Goal: Task Accomplishment & Management: Manage account settings

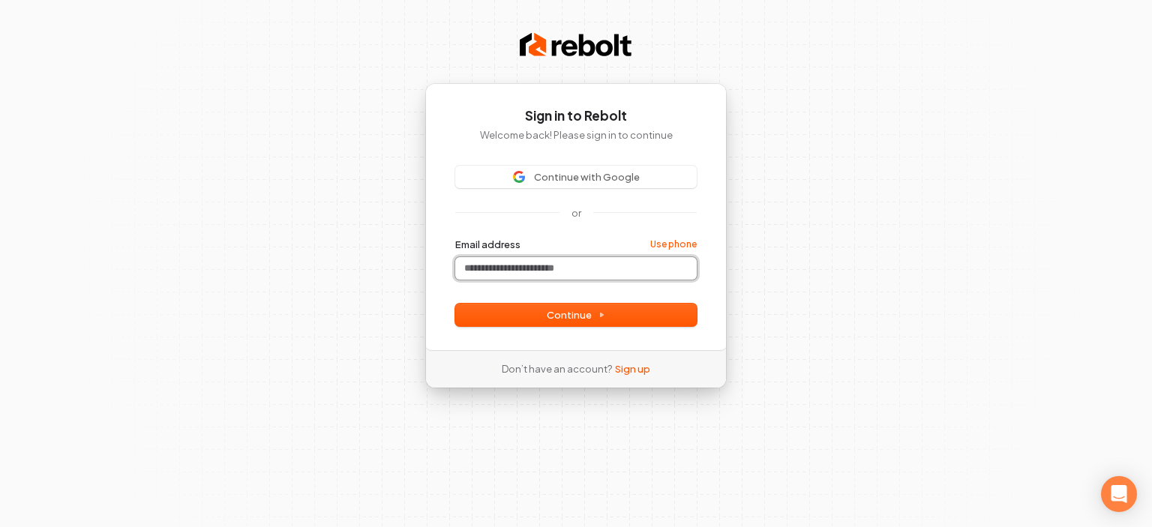
click at [528, 263] on input "Email address" at bounding box center [575, 268] width 241 height 22
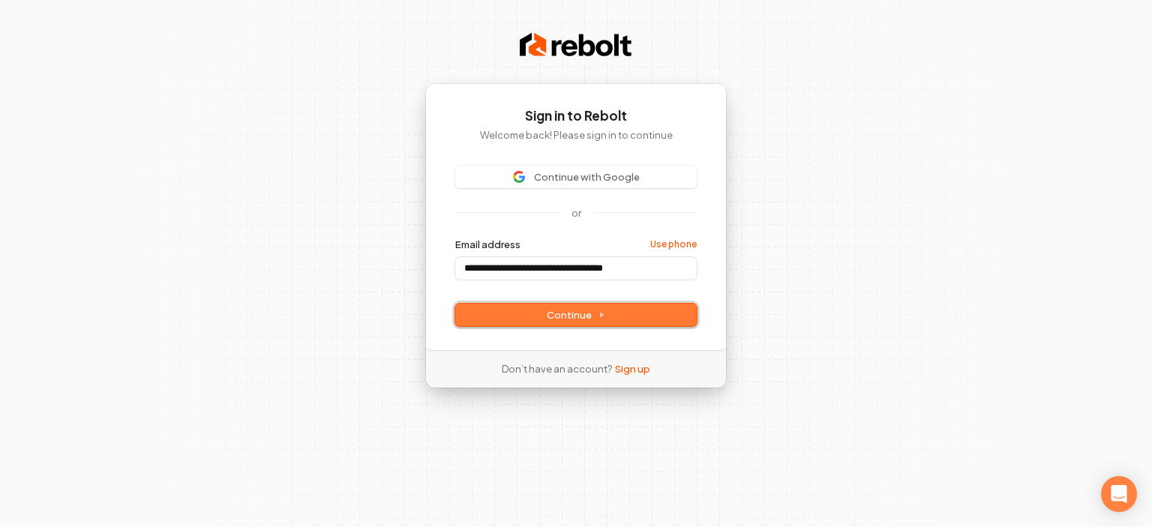
click at [574, 318] on span "Continue" at bounding box center [576, 314] width 58 height 13
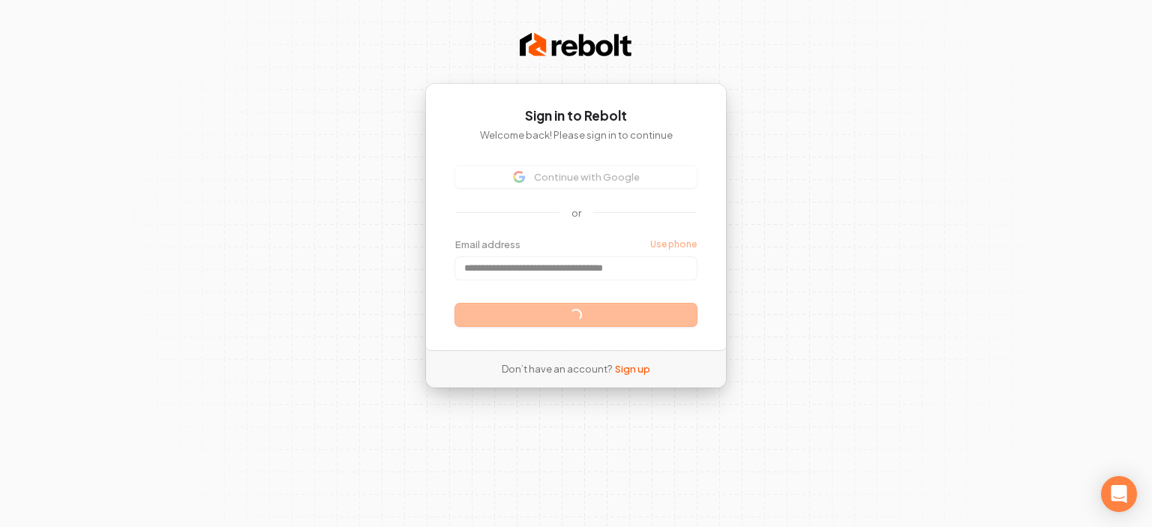
type input "**********"
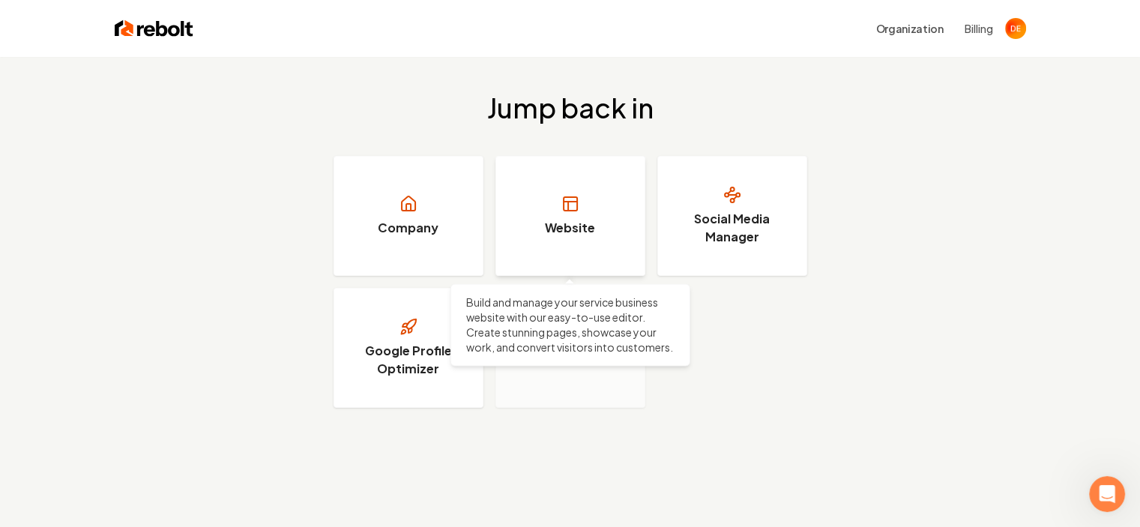
click at [558, 204] on link "Website" at bounding box center [571, 216] width 150 height 120
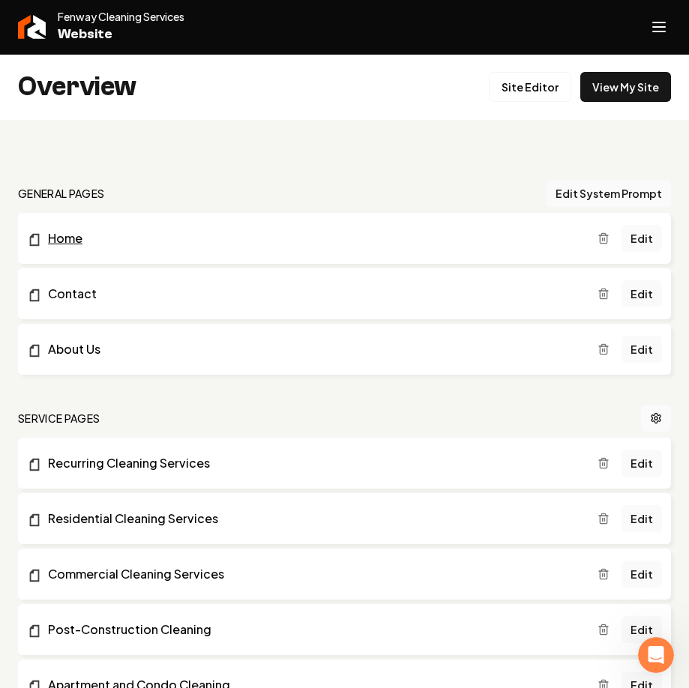
click at [63, 239] on link "Home" at bounding box center [312, 238] width 571 height 18
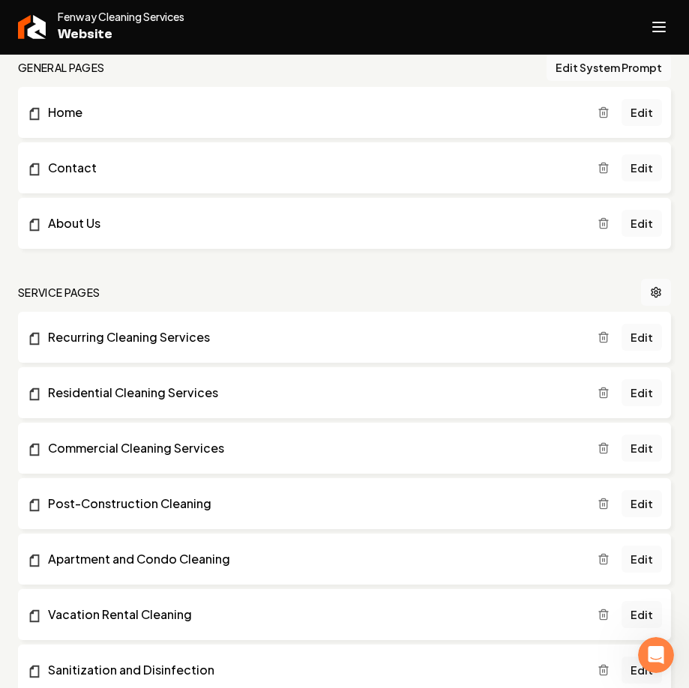
scroll to position [150, 0]
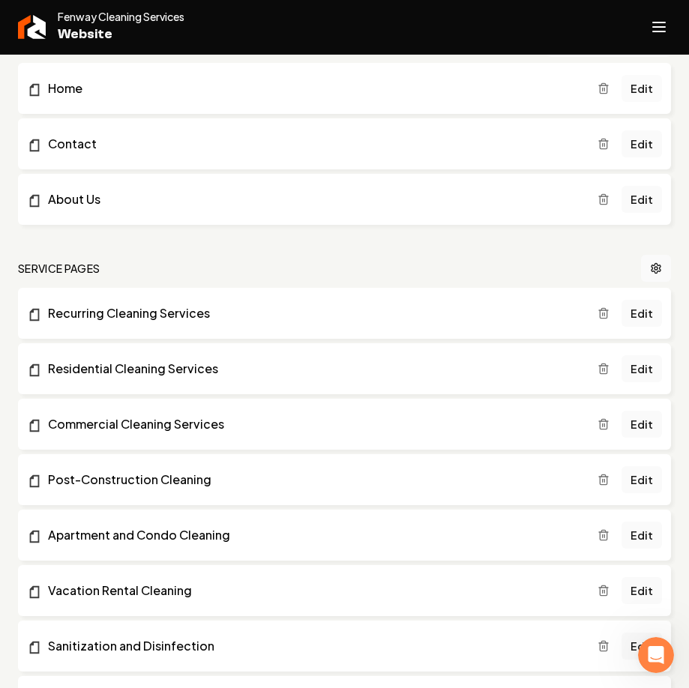
click at [633, 88] on link "Edit" at bounding box center [642, 88] width 40 height 27
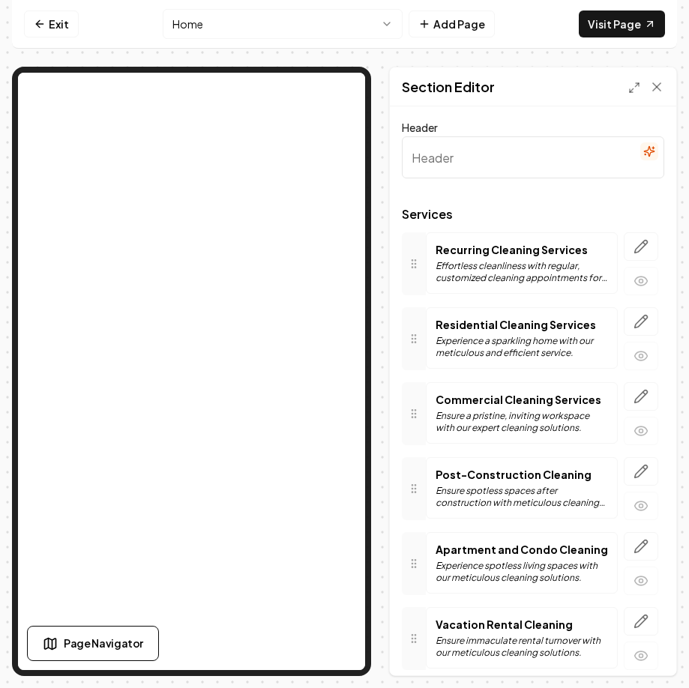
type input "Our Professional Cleaning Services"
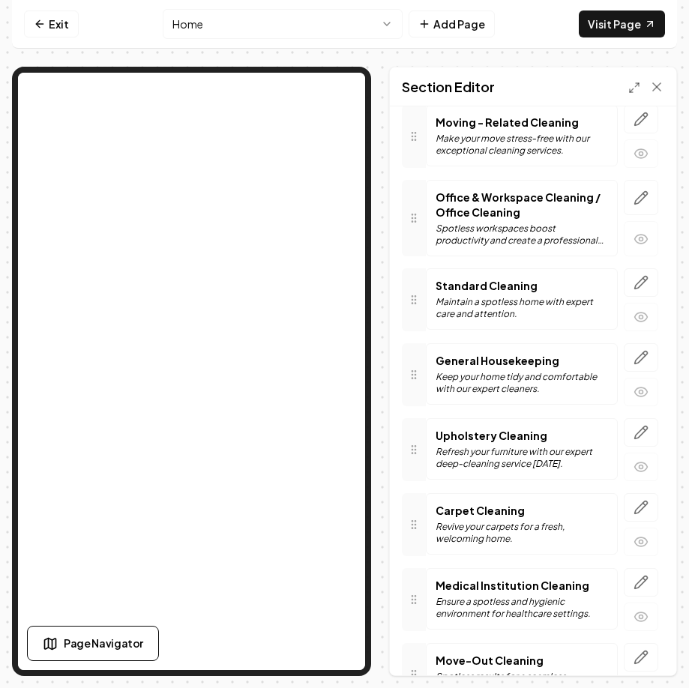
scroll to position [825, 0]
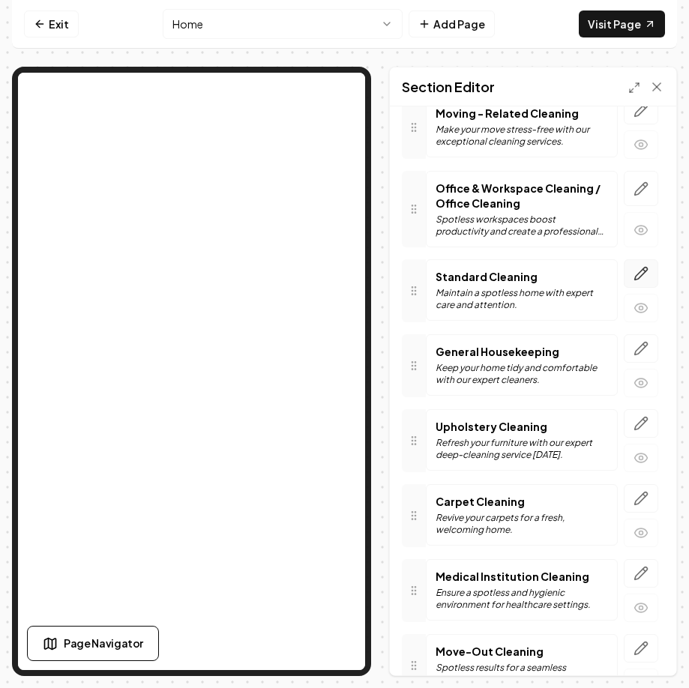
click at [636, 271] on icon "button" at bounding box center [640, 273] width 15 height 15
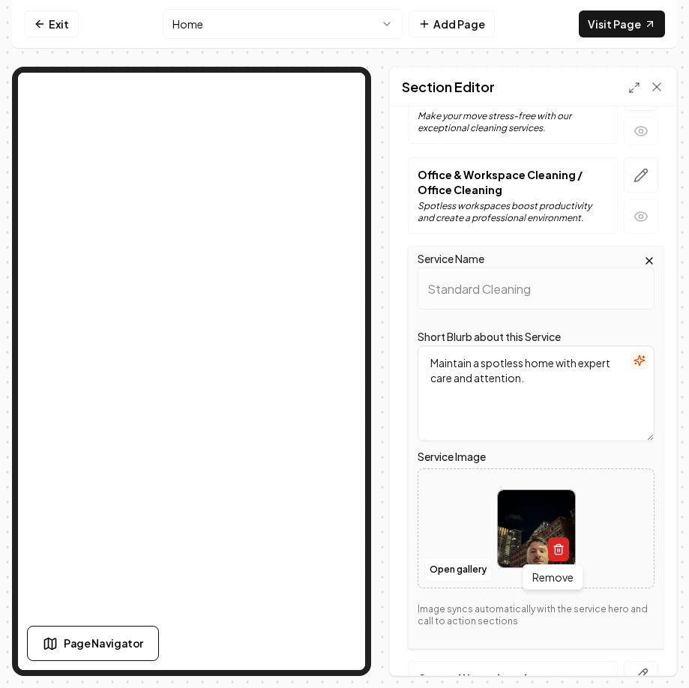
click at [556, 526] on icon "button" at bounding box center [558, 545] width 4 height 2
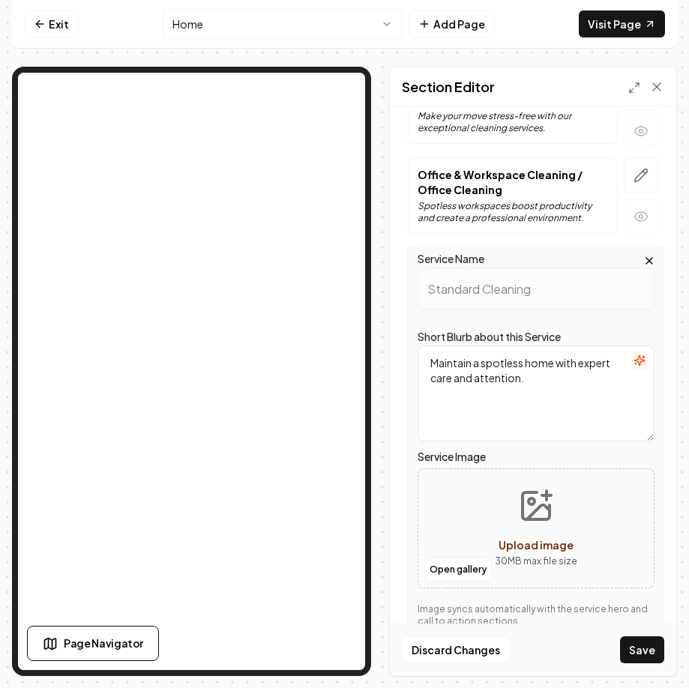
click at [527, 517] on icon "Upload image" at bounding box center [538, 512] width 22 height 14
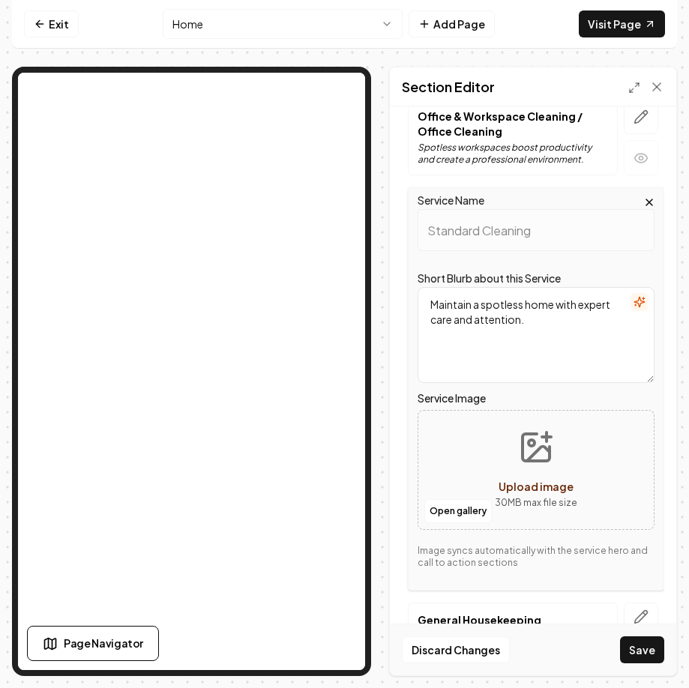
scroll to position [975, 0]
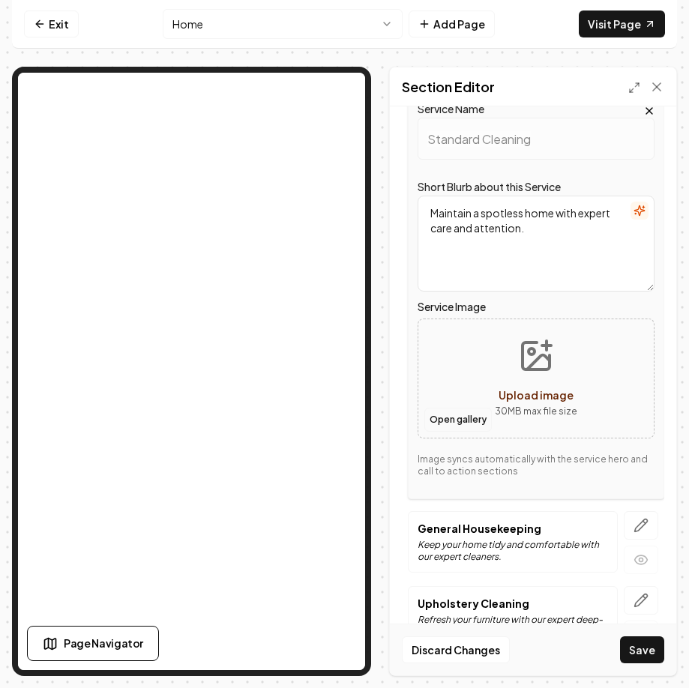
click at [461, 419] on button "Open gallery" at bounding box center [457, 420] width 67 height 24
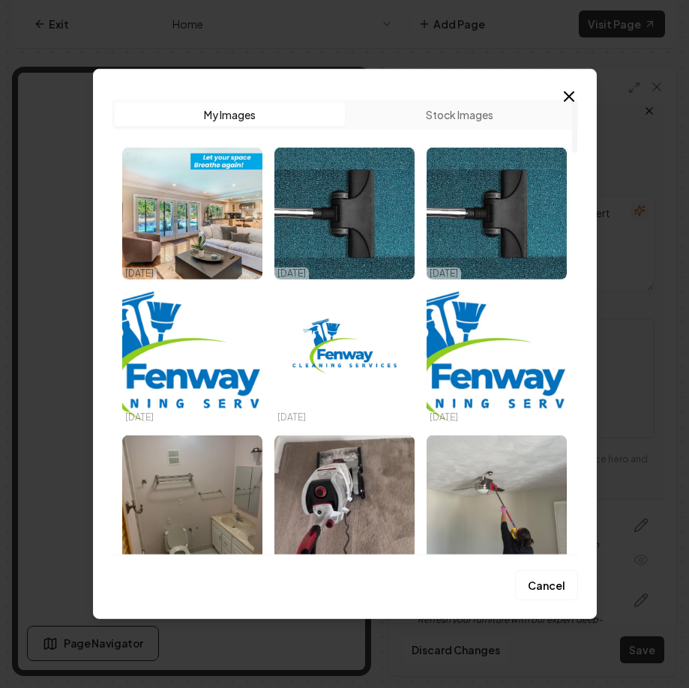
click at [447, 113] on button "Stock Images" at bounding box center [460, 115] width 230 height 24
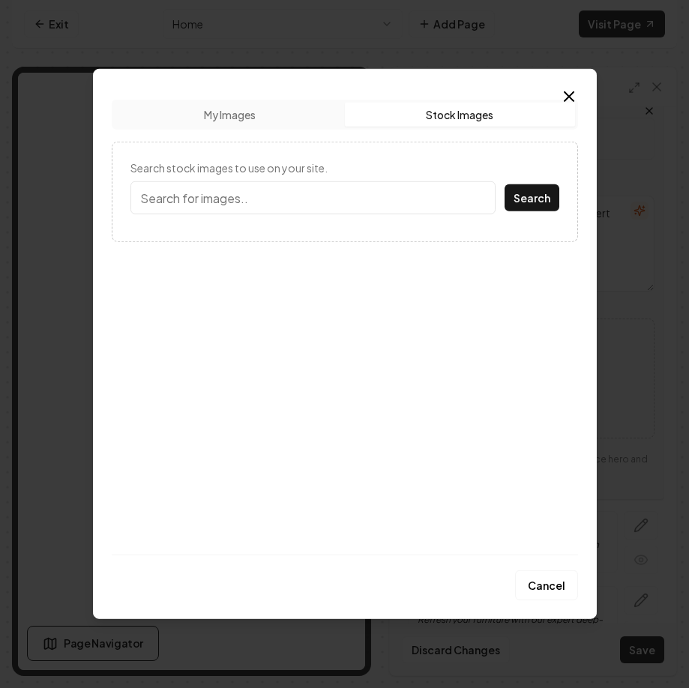
click at [255, 188] on input "Search stock images to use on your site." at bounding box center [312, 197] width 365 height 33
type input "standard cleaning"
click at [539, 205] on button "Search" at bounding box center [532, 197] width 55 height 27
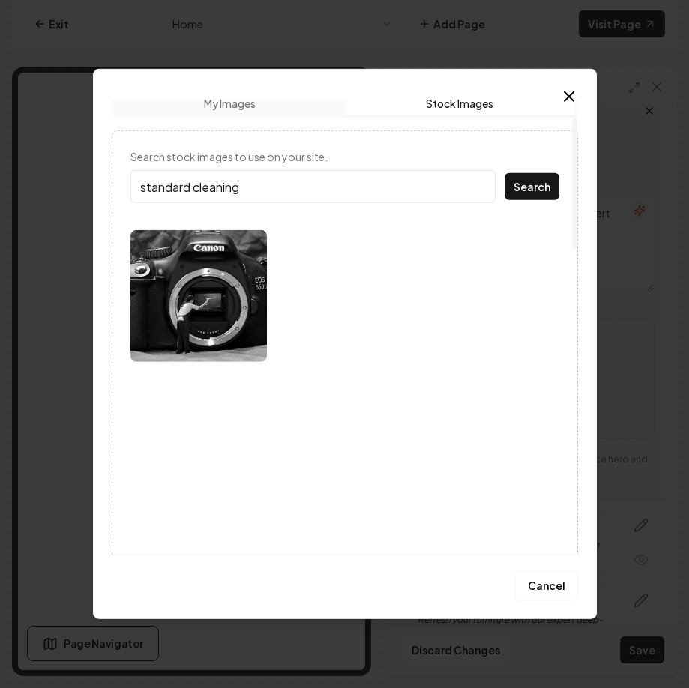
scroll to position [0, 0]
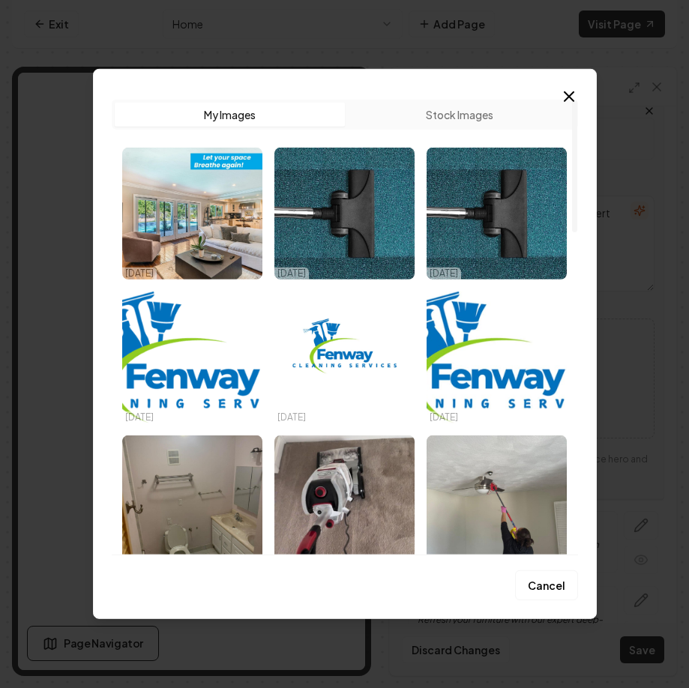
click at [229, 118] on button "My Images" at bounding box center [230, 115] width 230 height 24
click at [566, 94] on icon "button" at bounding box center [569, 97] width 18 height 18
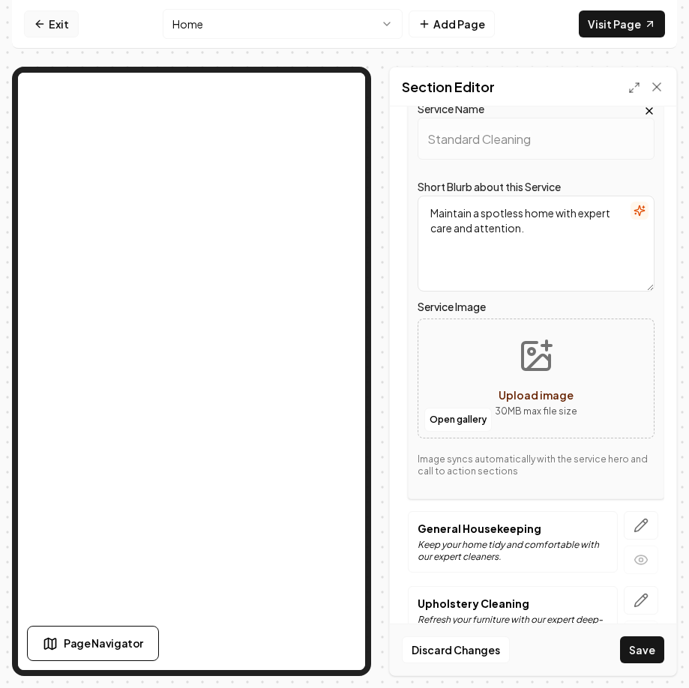
click at [41, 20] on icon at bounding box center [40, 24] width 12 height 12
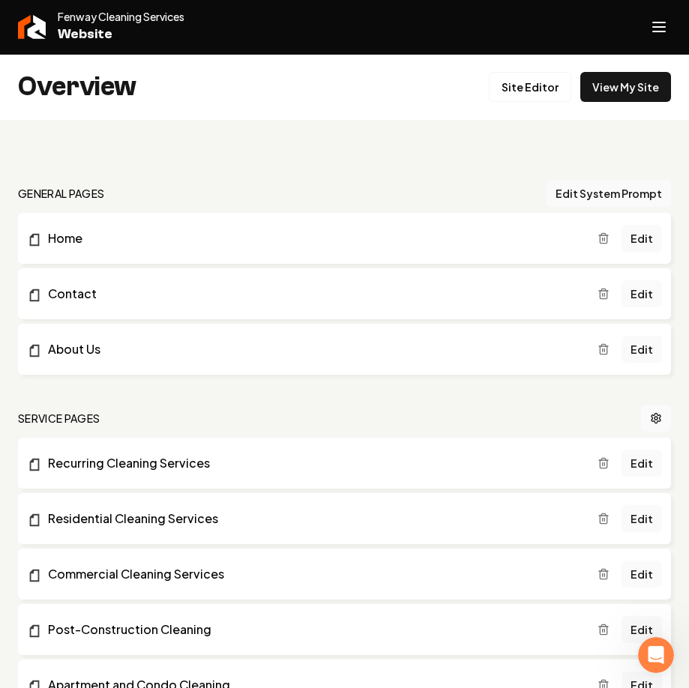
click at [660, 31] on line "Open navigation menu" at bounding box center [659, 31] width 12 height 0
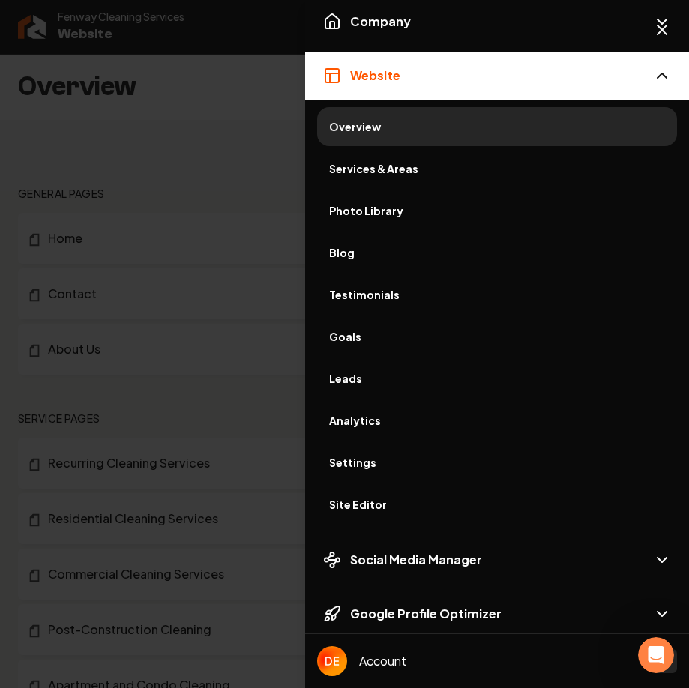
click at [498, 526] on div "Account" at bounding box center [497, 661] width 360 height 30
click at [325, 526] on img "Open user button" at bounding box center [332, 661] width 30 height 30
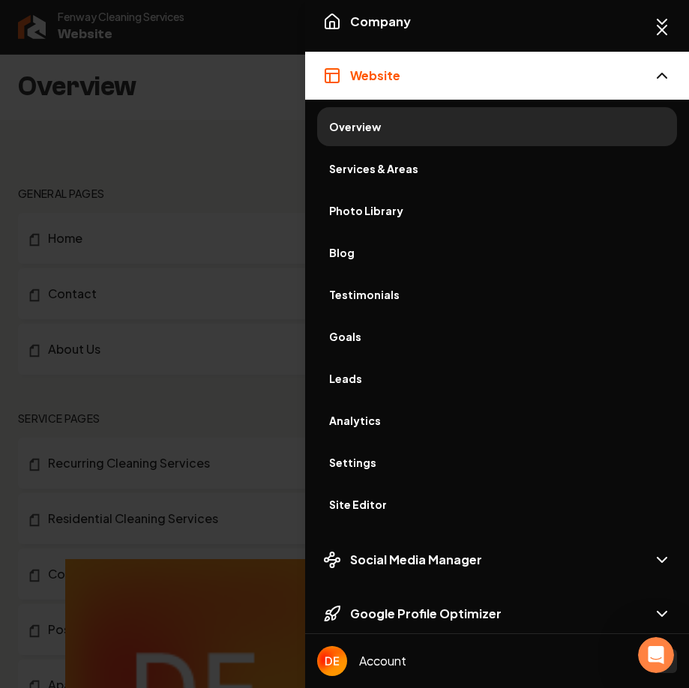
click at [523, 526] on div "Account" at bounding box center [497, 661] width 360 height 30
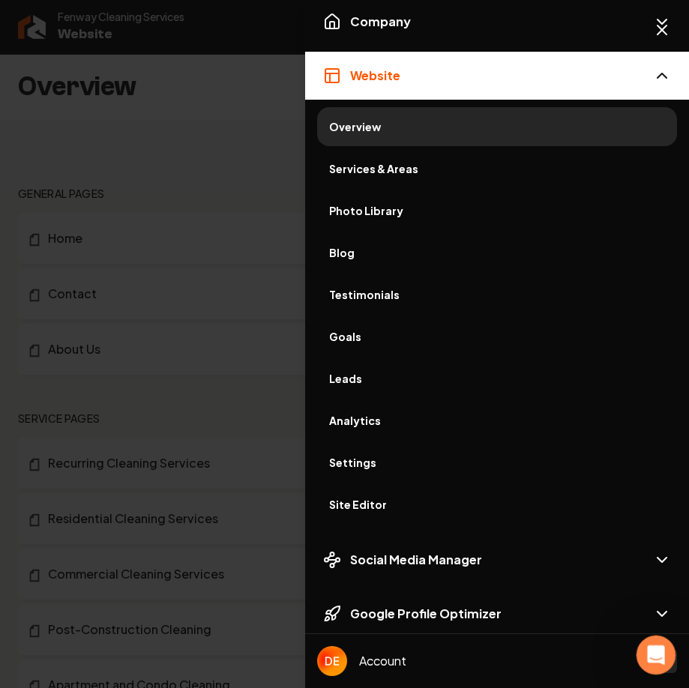
click at [665, 526] on div "Open Intercom Messenger" at bounding box center [653, 652] width 49 height 49
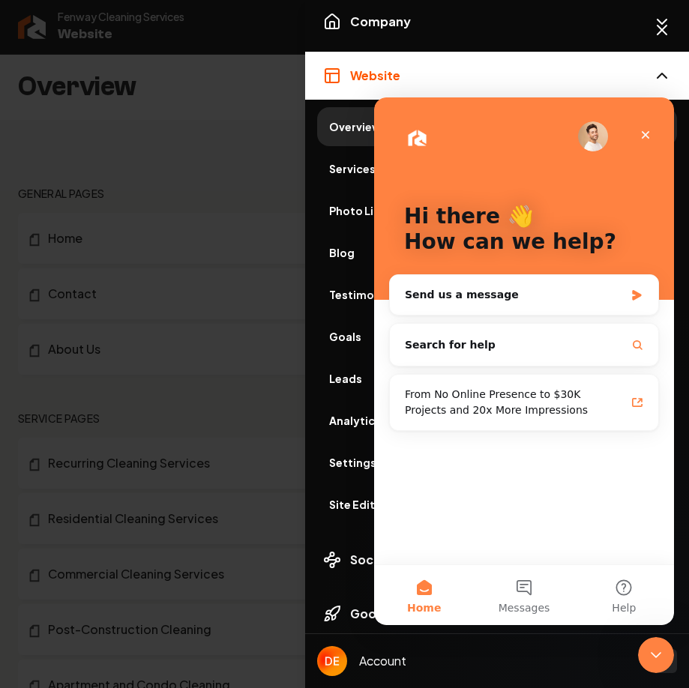
click at [620, 526] on div "Account" at bounding box center [497, 661] width 360 height 30
click at [673, 526] on body "Company Website Social Media GBP Optimizer Ads Account Fenway Cleaning Services…" at bounding box center [344, 344] width 689 height 688
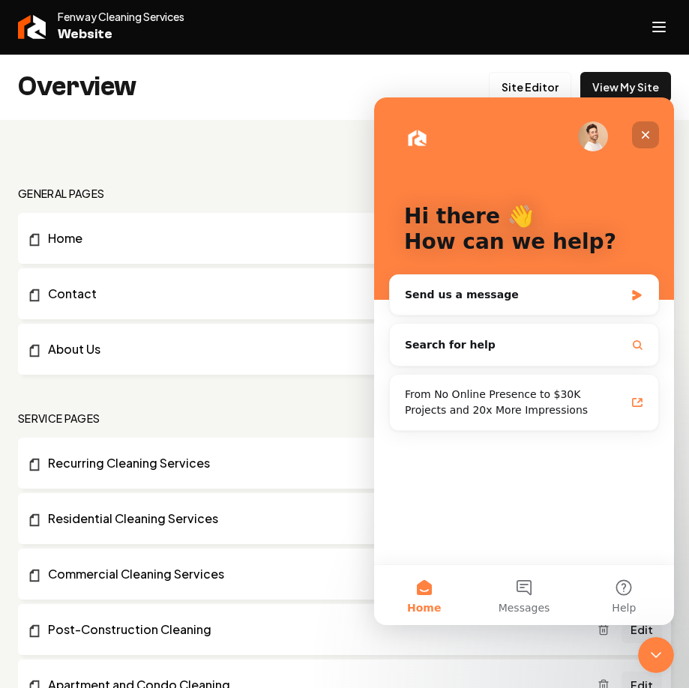
click at [651, 134] on div "Close" at bounding box center [645, 134] width 27 height 27
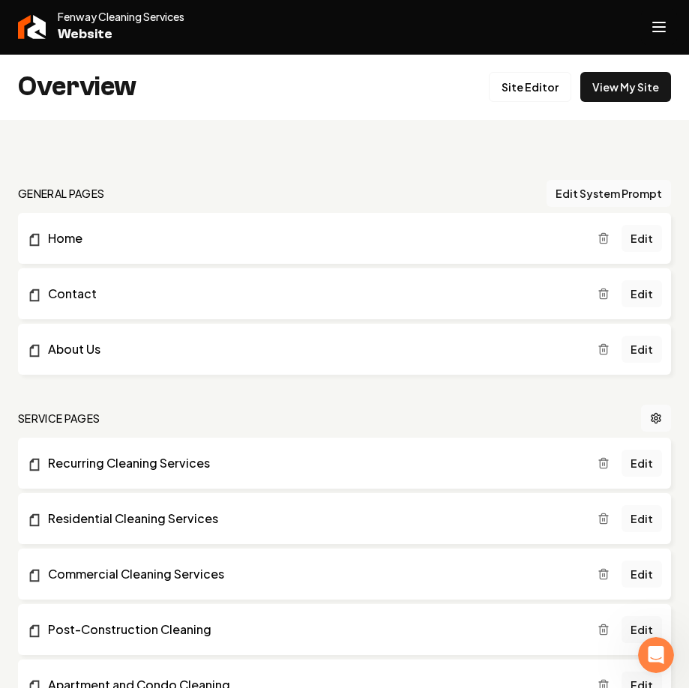
click at [657, 21] on icon "Open navigation menu" at bounding box center [659, 27] width 18 height 24
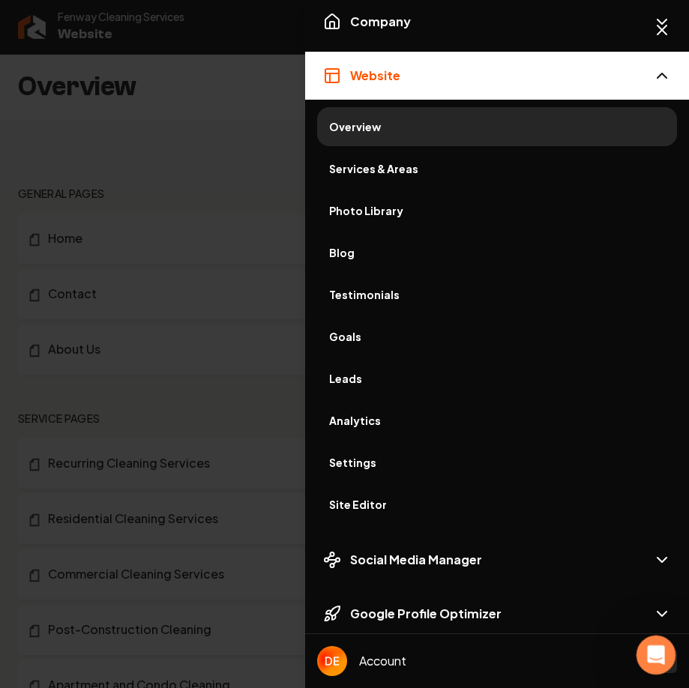
drag, startPoint x: 649, startPoint y: 654, endPoint x: 403, endPoint y: 556, distance: 265.5
click at [636, 526] on html at bounding box center [654, 653] width 36 height 36
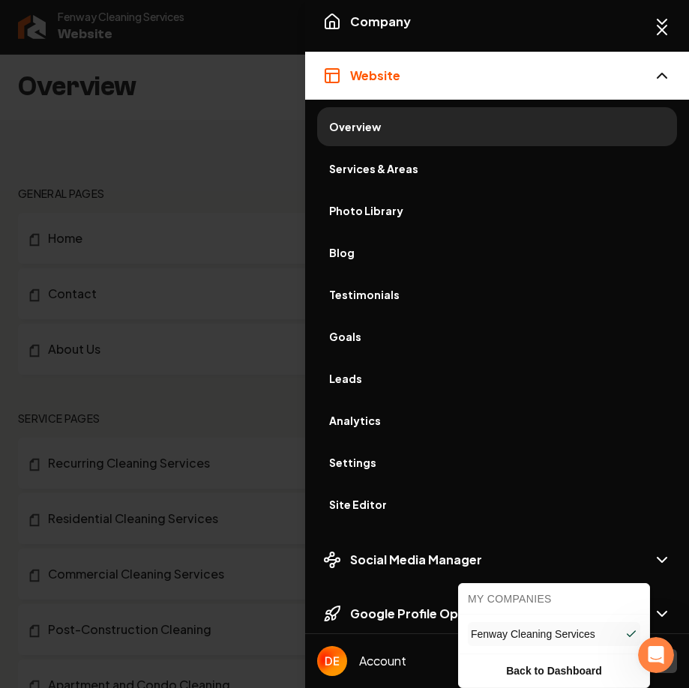
click at [675, 526] on body "Company Website Social Media GBP Optimizer Ads Account Fenway Cleaning Services…" at bounding box center [344, 344] width 689 height 688
click at [411, 526] on div at bounding box center [344, 344] width 689 height 688
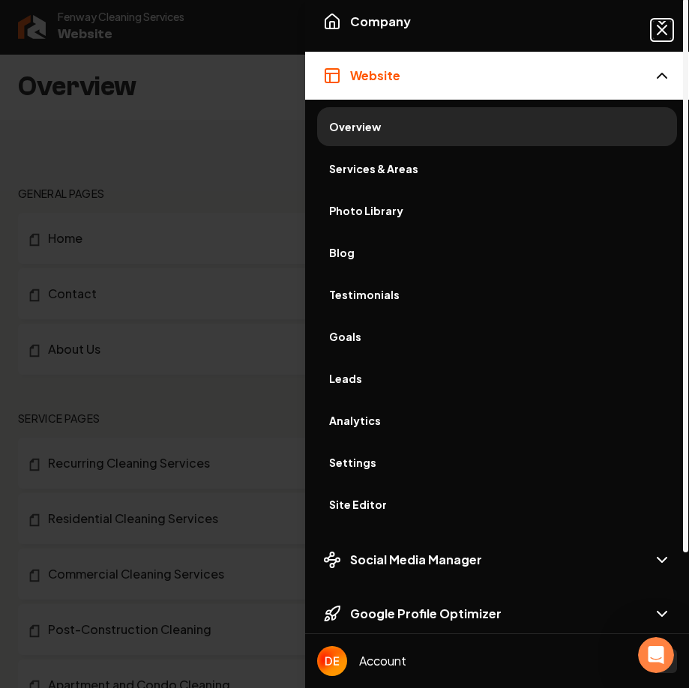
click at [664, 28] on icon "button" at bounding box center [661, 29] width 9 height 9
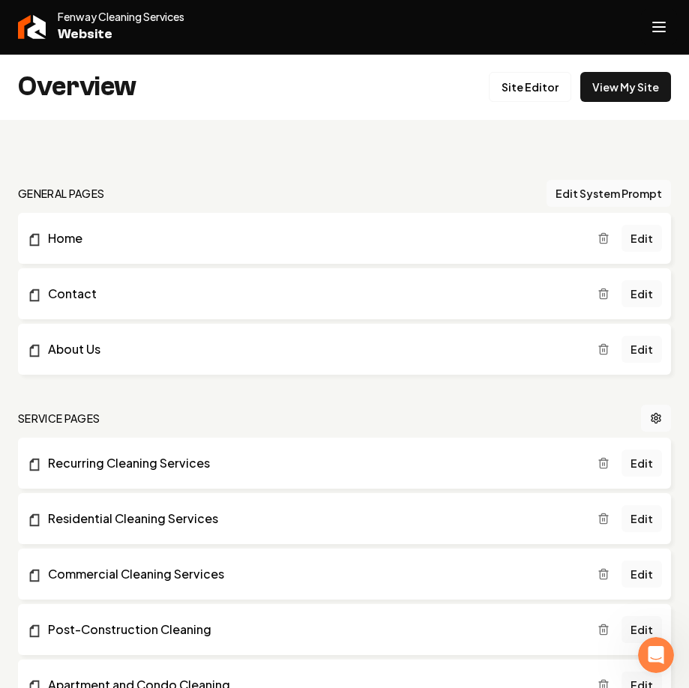
click at [663, 31] on line "Open navigation menu" at bounding box center [659, 31] width 12 height 0
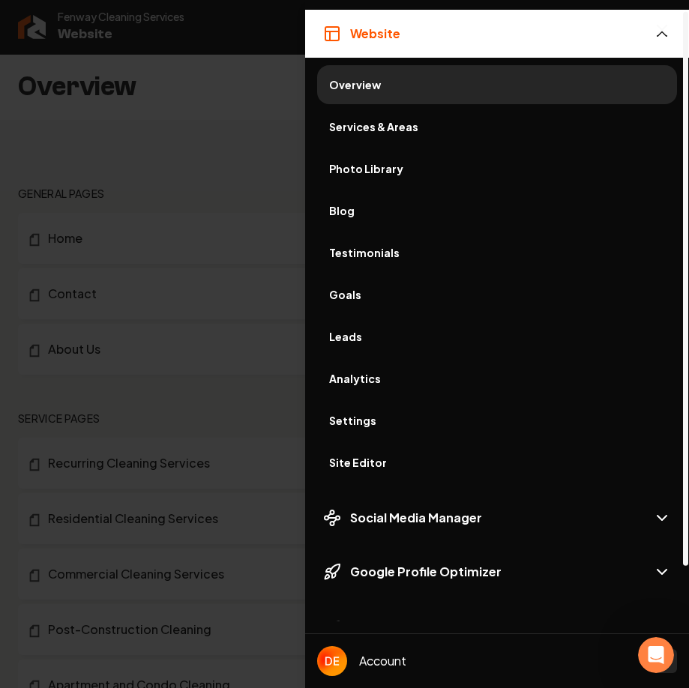
scroll to position [76, 0]
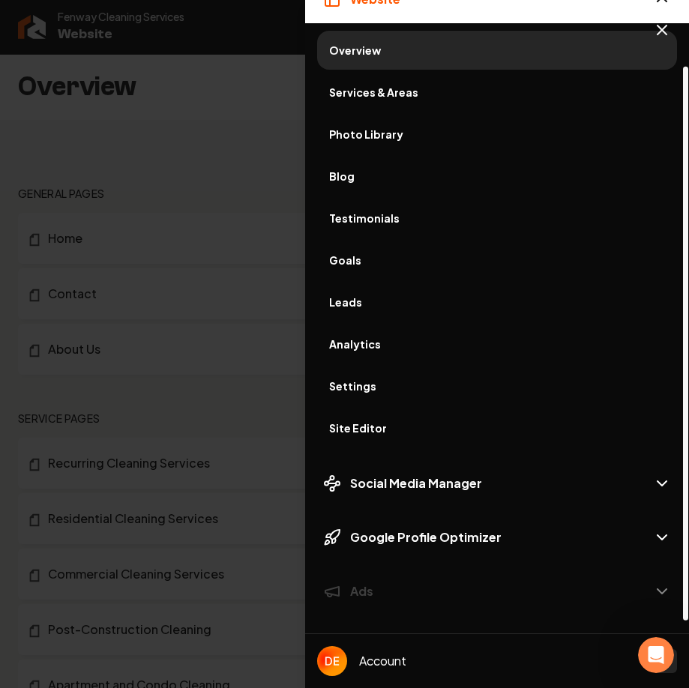
click at [370, 526] on span "Account" at bounding box center [382, 661] width 47 height 18
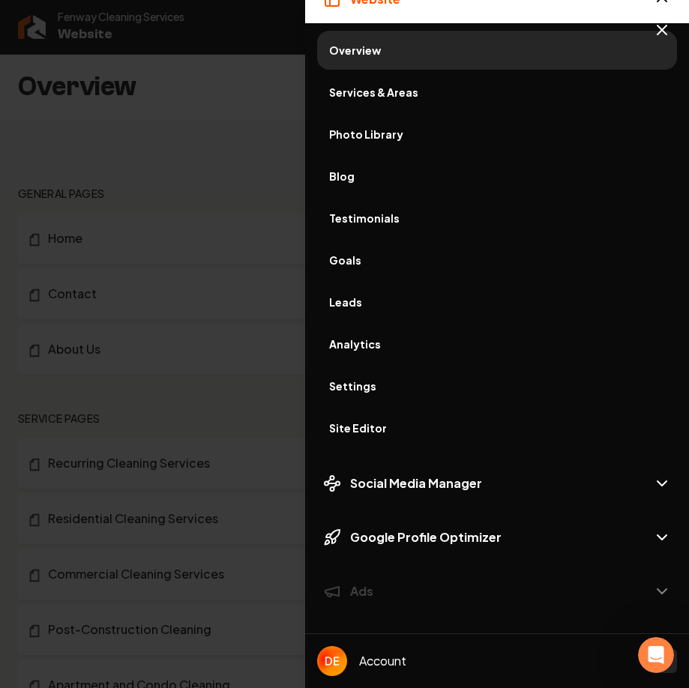
click at [337, 526] on img "Open user button" at bounding box center [332, 661] width 30 height 30
click at [265, 526] on div at bounding box center [344, 344] width 689 height 688
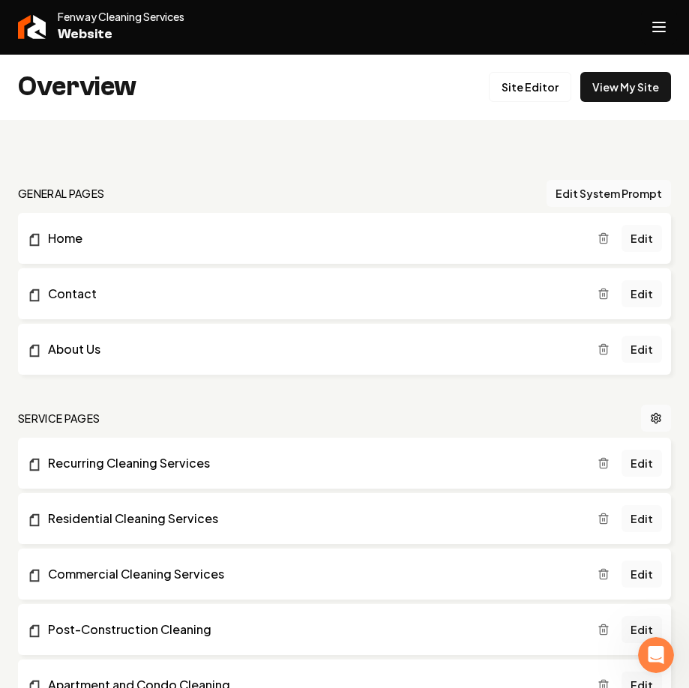
click at [655, 25] on icon "Open navigation menu" at bounding box center [659, 27] width 18 height 24
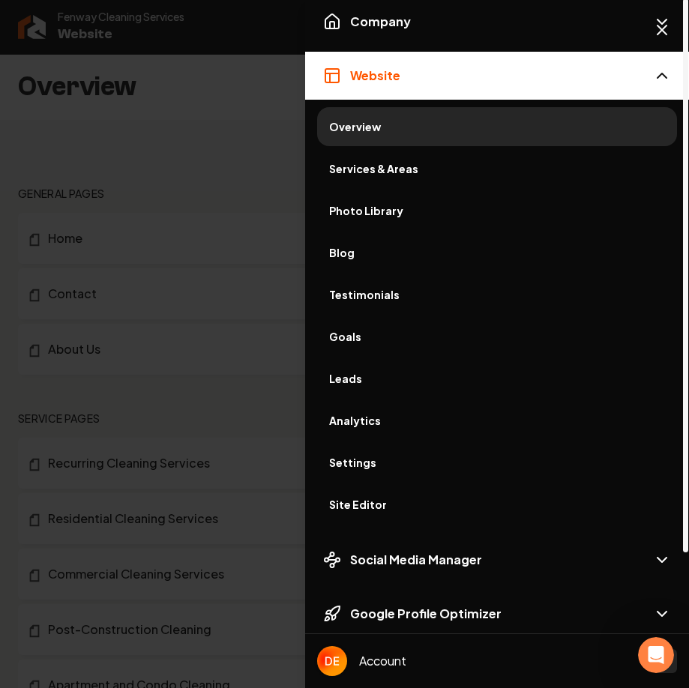
click at [336, 526] on img "Open user button" at bounding box center [332, 661] width 30 height 30
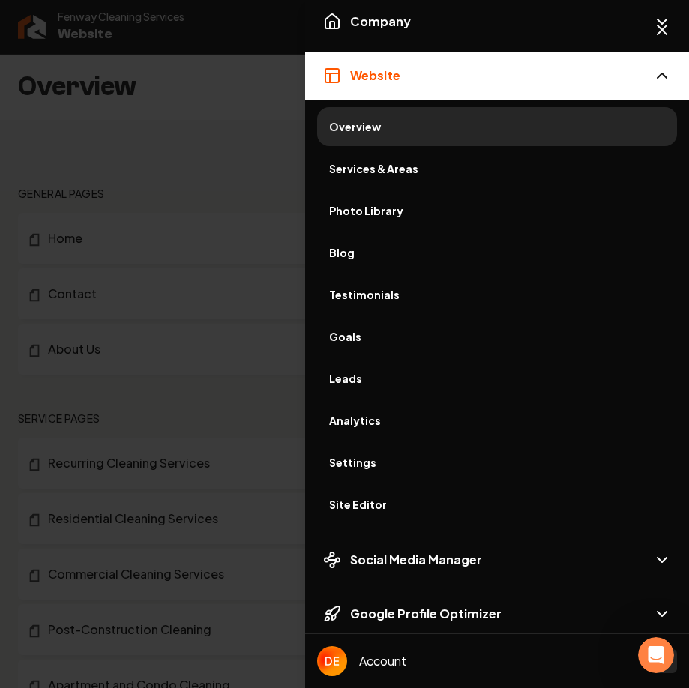
click at [193, 526] on div at bounding box center [344, 344] width 689 height 688
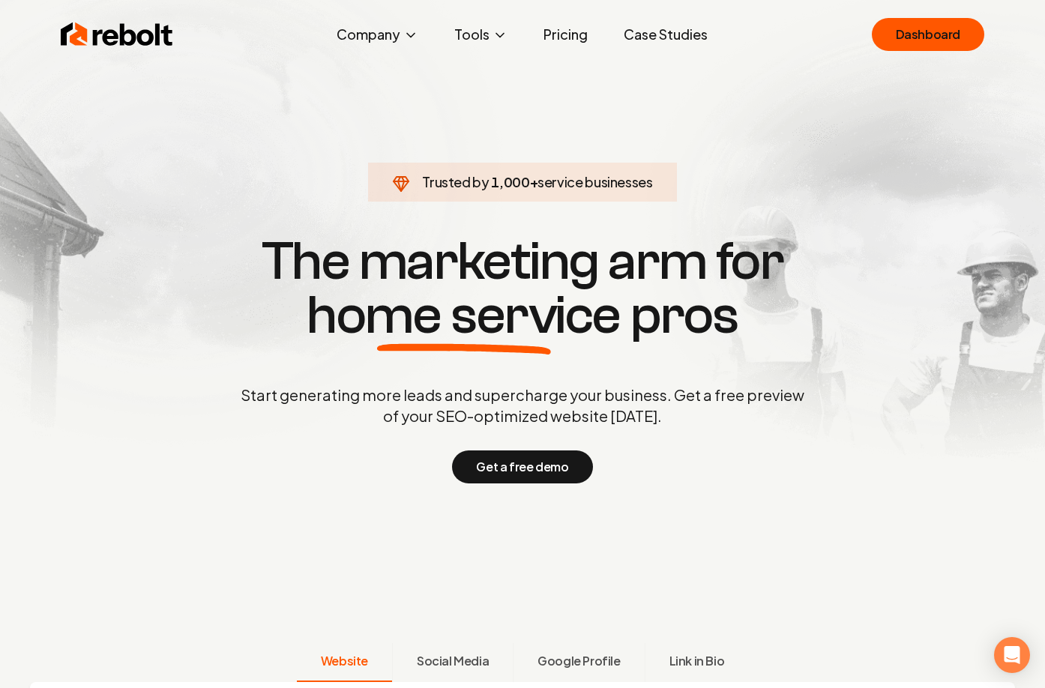
click at [677, 520] on section "Trusted by 1,000 + service businesses The marketing arm for home service pros S…" at bounding box center [523, 357] width 744 height 619
click at [677, 33] on link "Dashboard" at bounding box center [928, 34] width 112 height 33
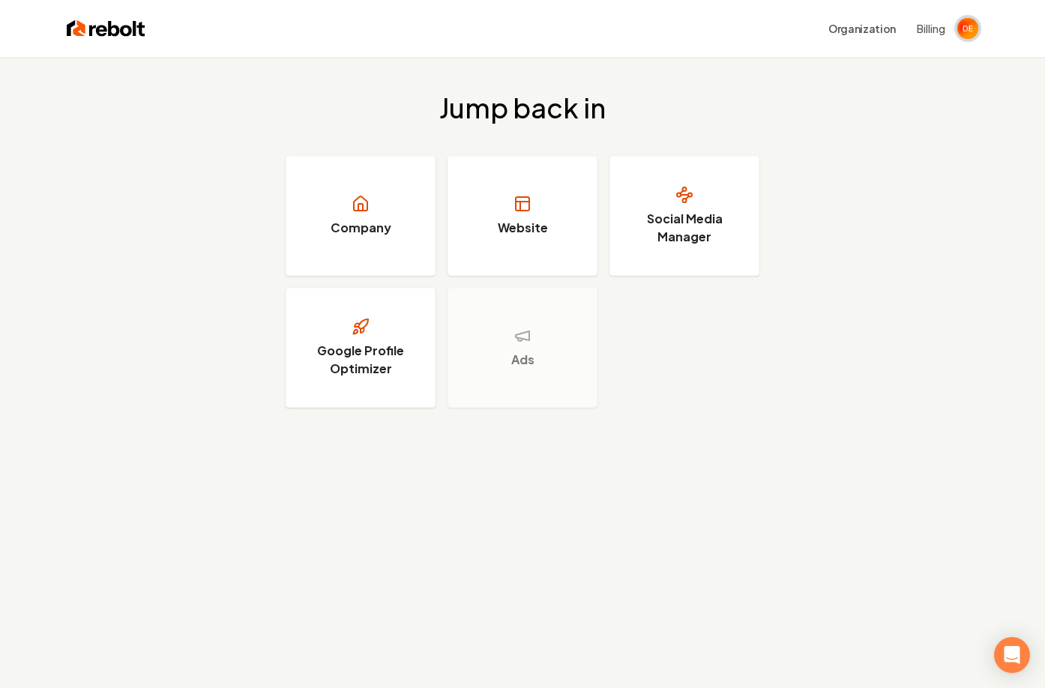
click at [677, 26] on img "Open user button" at bounding box center [967, 28] width 21 height 21
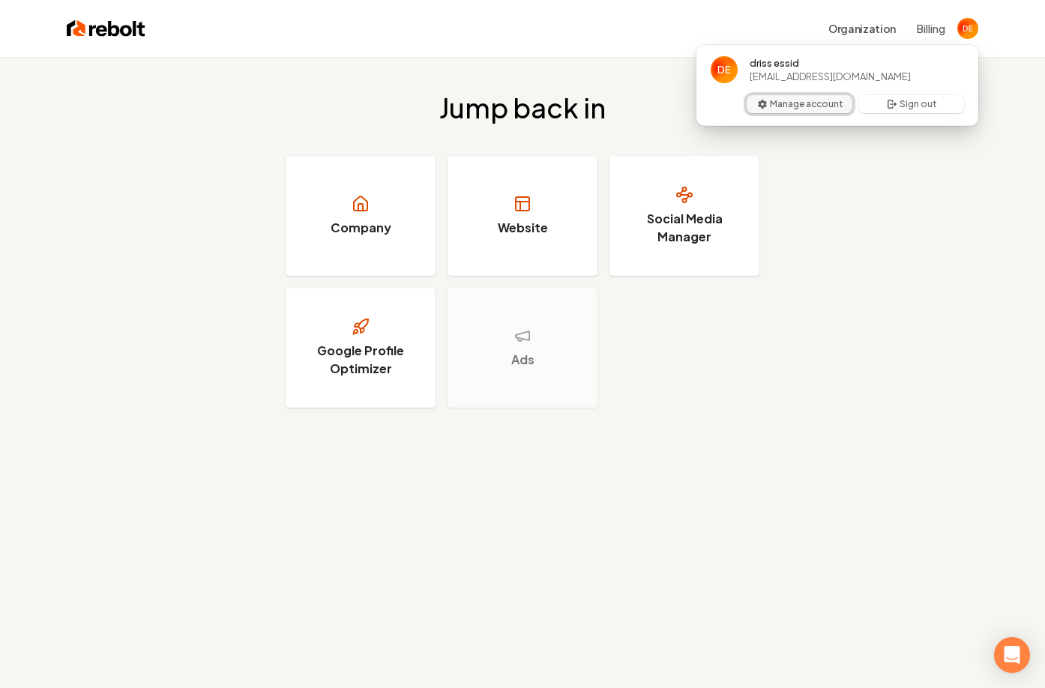
click at [677, 101] on button "Manage account" at bounding box center [800, 104] width 106 height 18
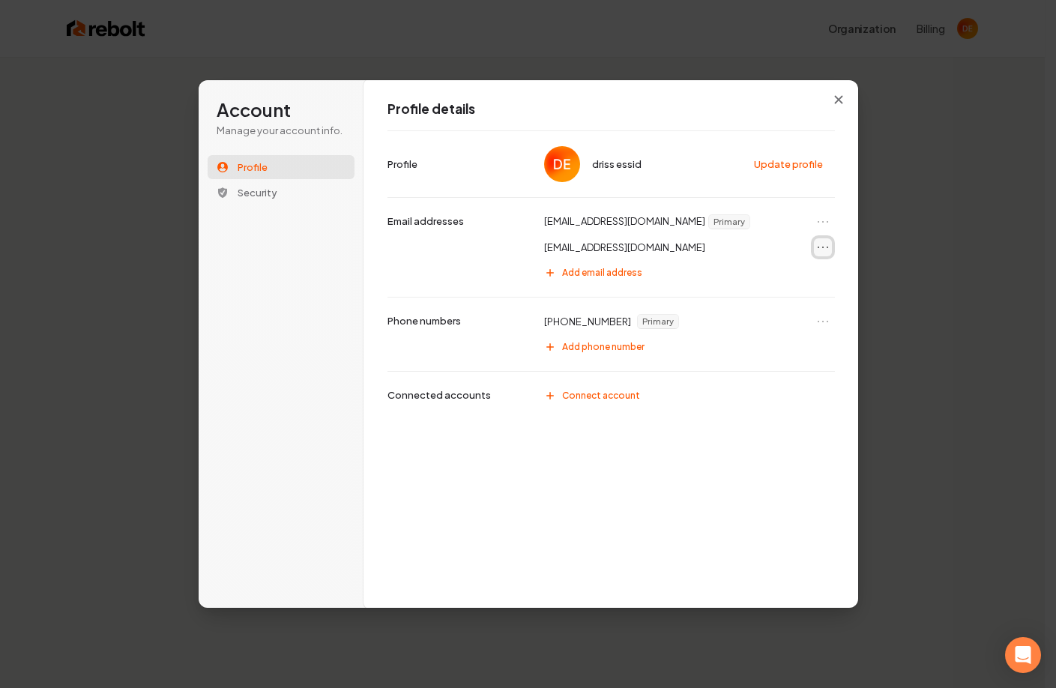
click at [677, 243] on icon "Open menu" at bounding box center [823, 247] width 15 height 15
click at [677, 273] on button "Set as primary" at bounding box center [790, 273] width 81 height 19
